Goal: Transaction & Acquisition: Purchase product/service

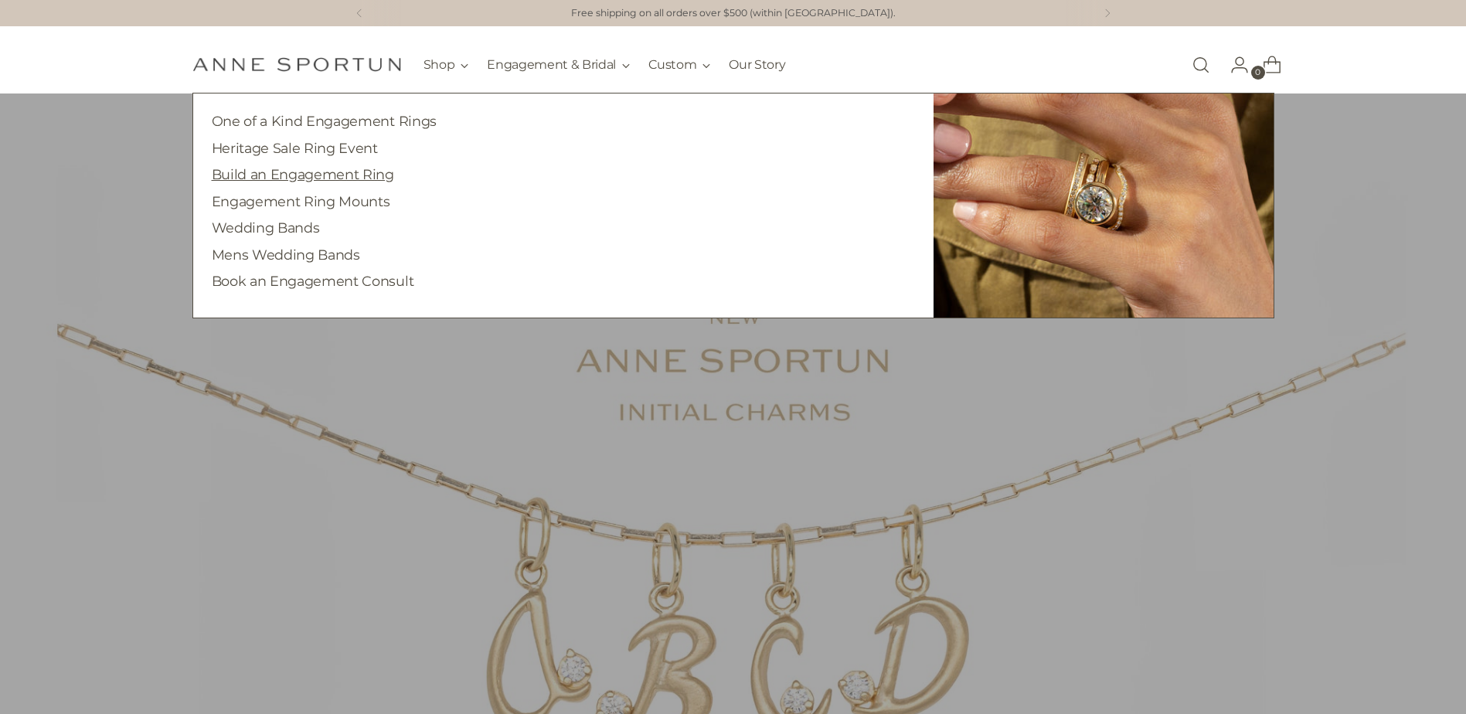
click at [297, 175] on link "Build an Engagement Ring" at bounding box center [303, 174] width 182 height 16
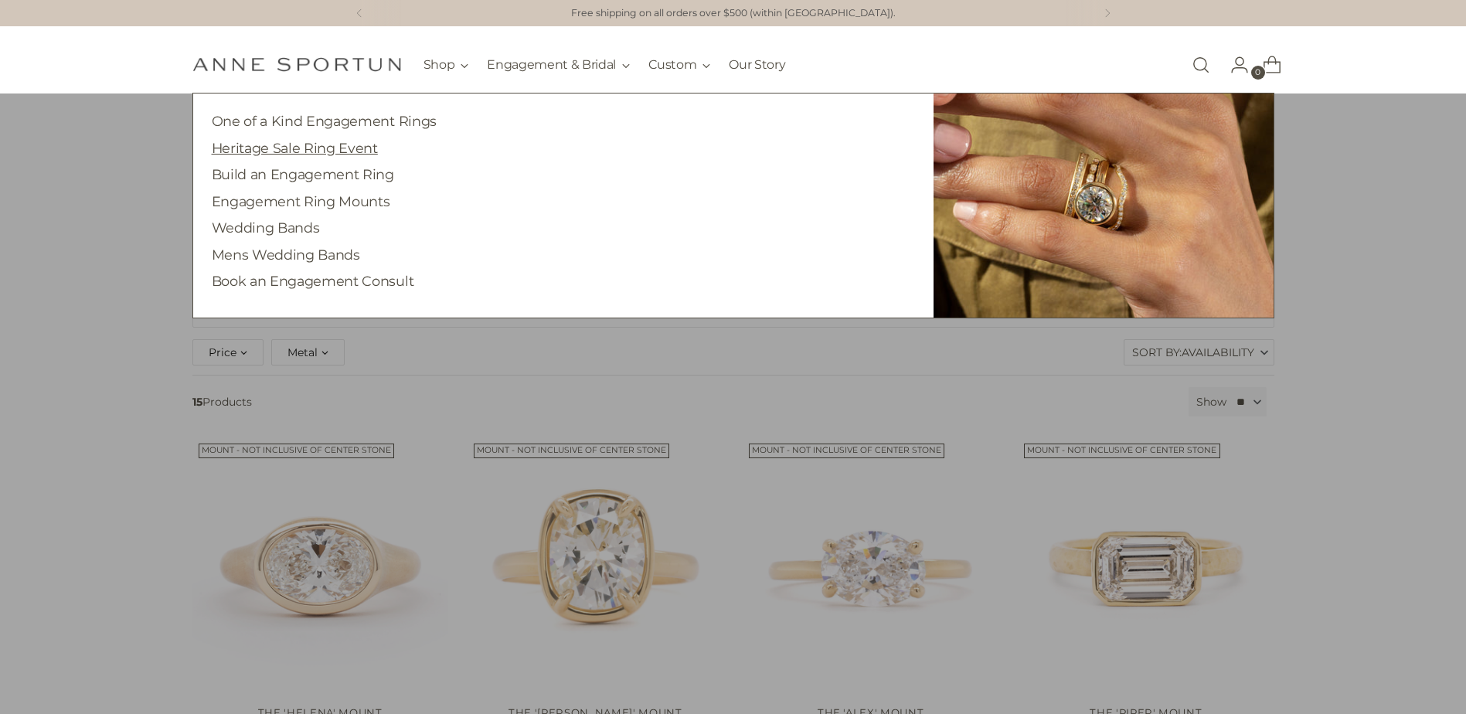
click at [311, 151] on link "Heritage Sale Ring Event" at bounding box center [295, 148] width 166 height 16
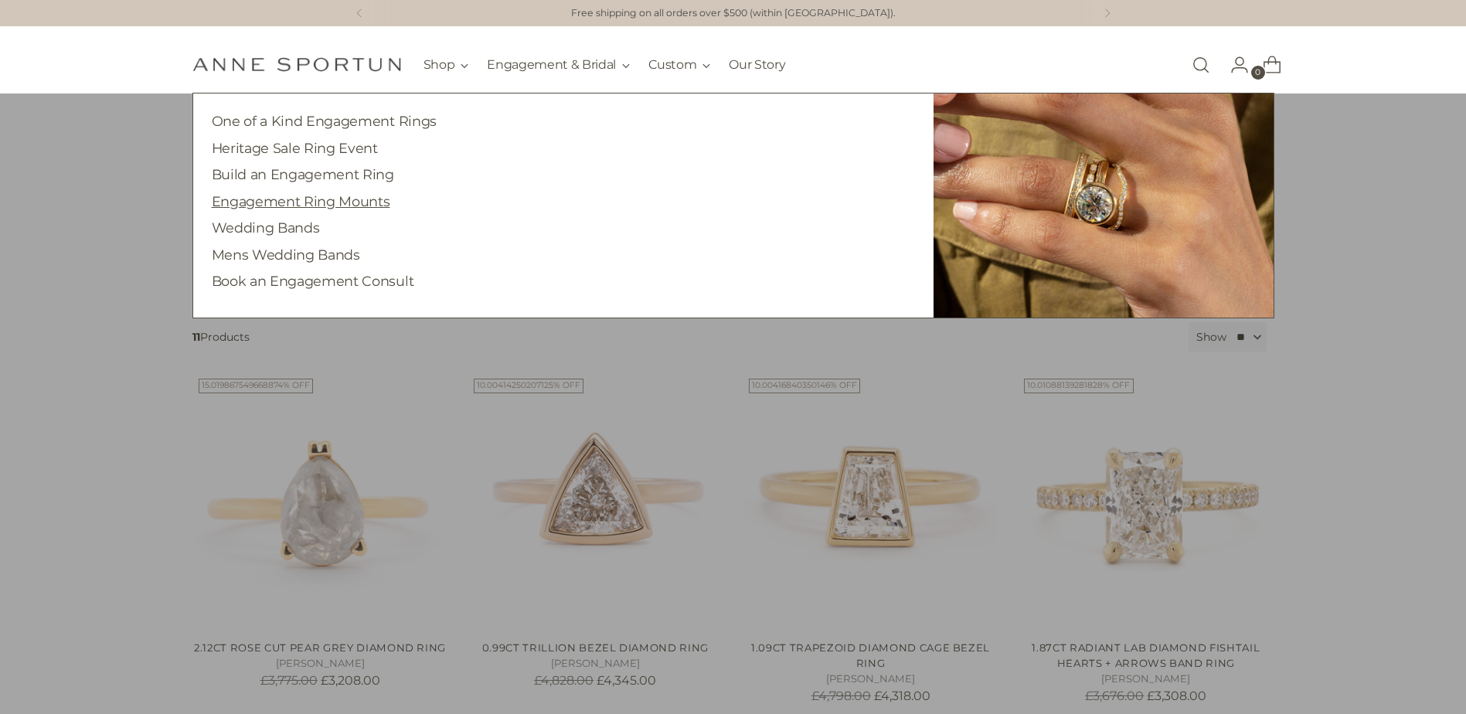
click at [315, 203] on link "Engagement Ring Mounts" at bounding box center [301, 201] width 179 height 16
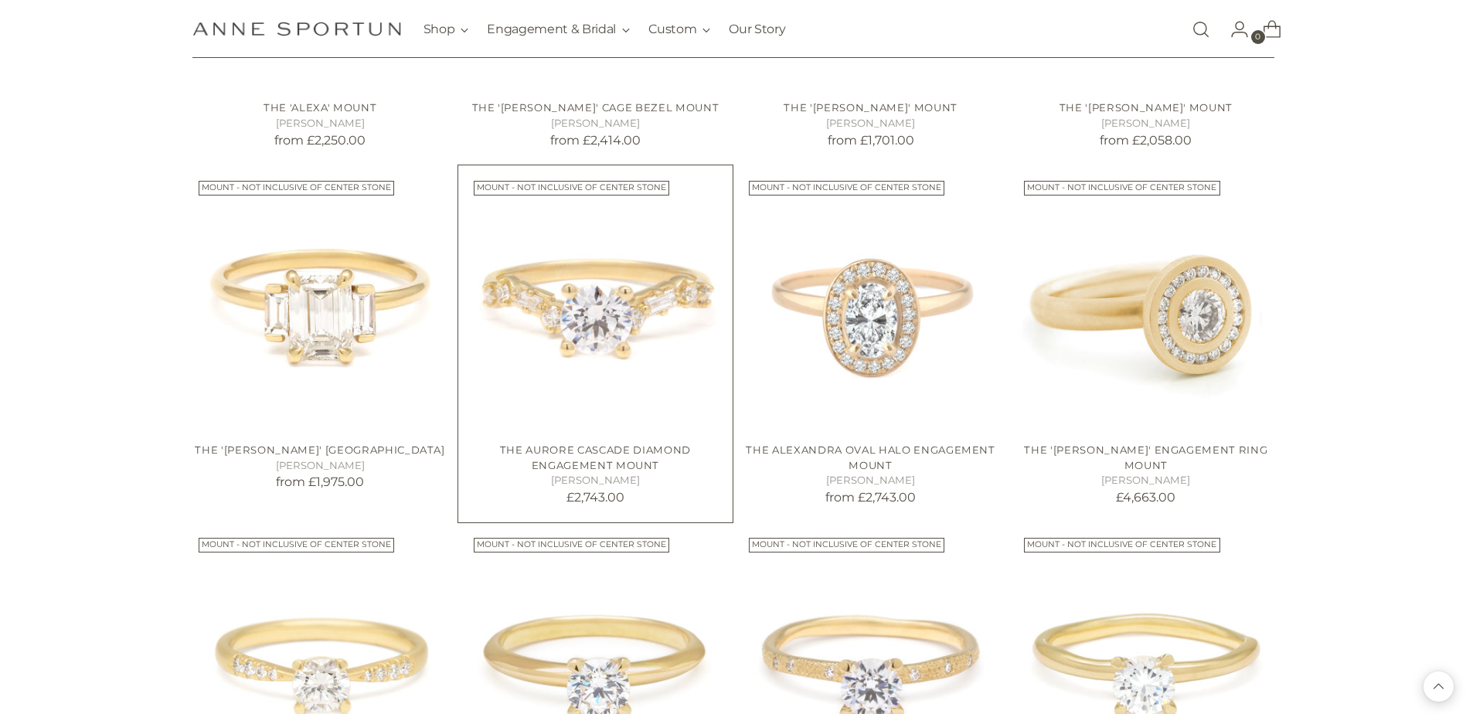
scroll to position [1314, 0]
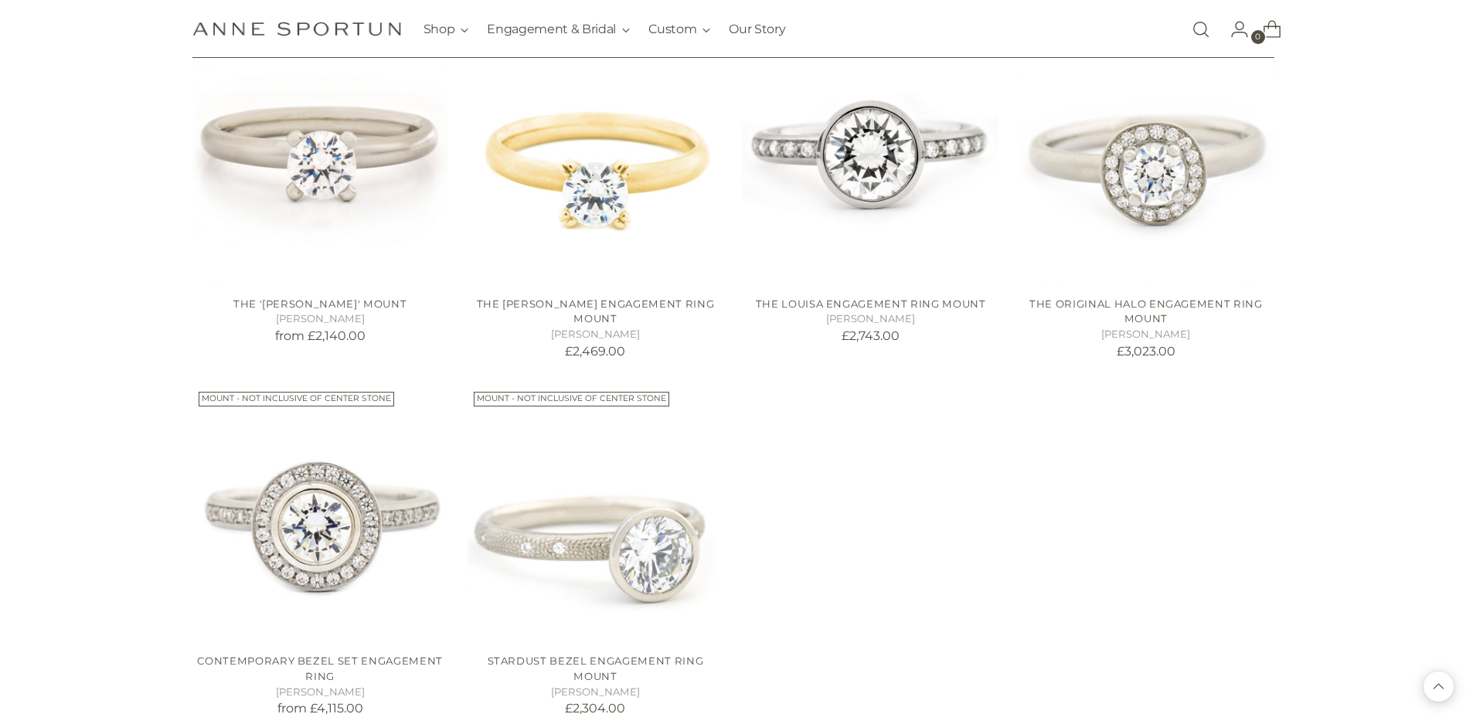
scroll to position [2628, 0]
